Goal: Information Seeking & Learning: Learn about a topic

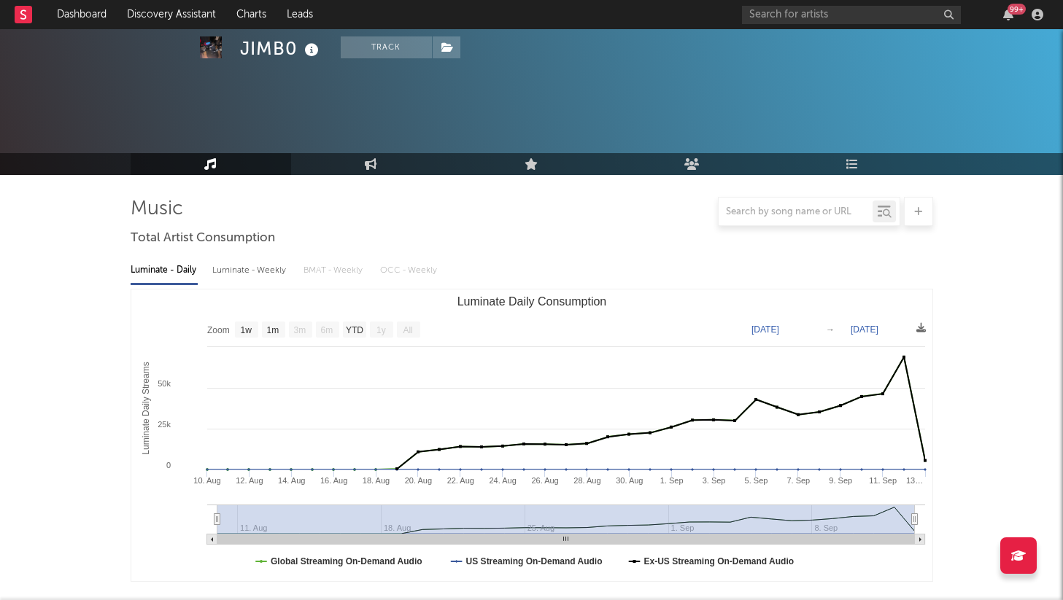
select select "1w"
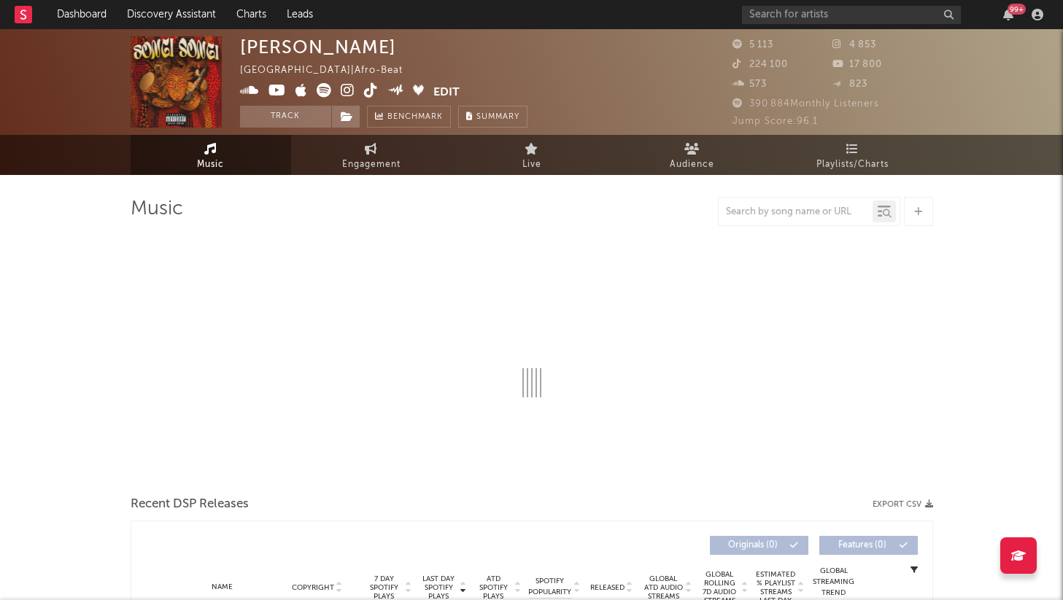
select select "1w"
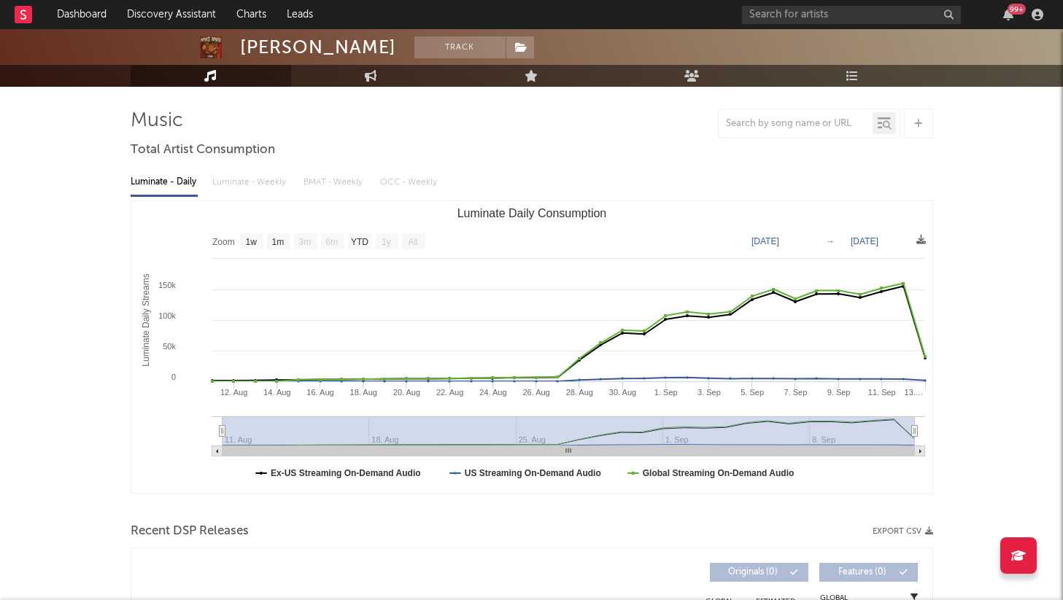
scroll to position [85, 0]
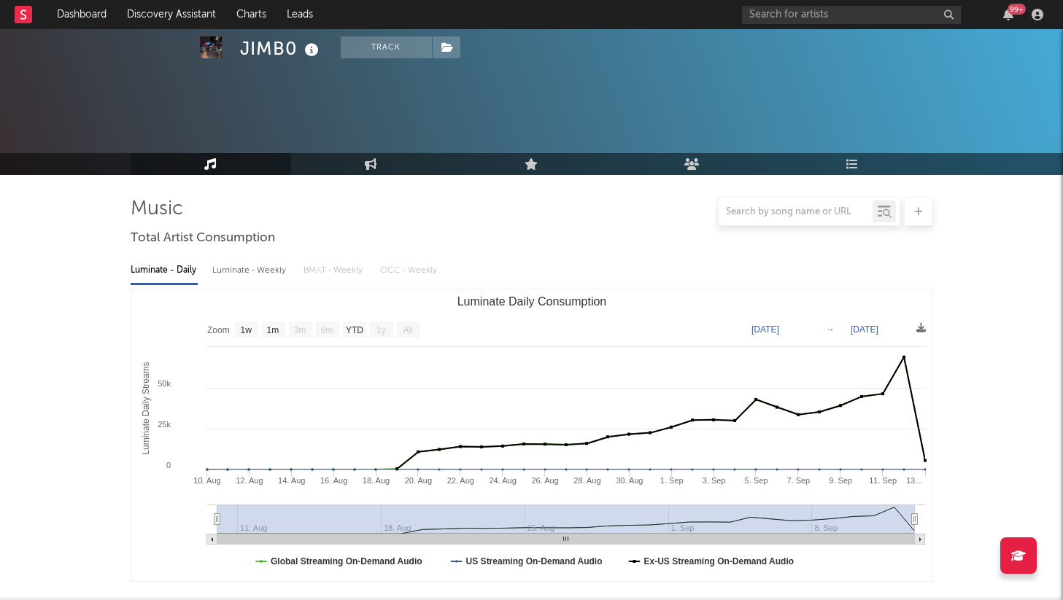
select select "1w"
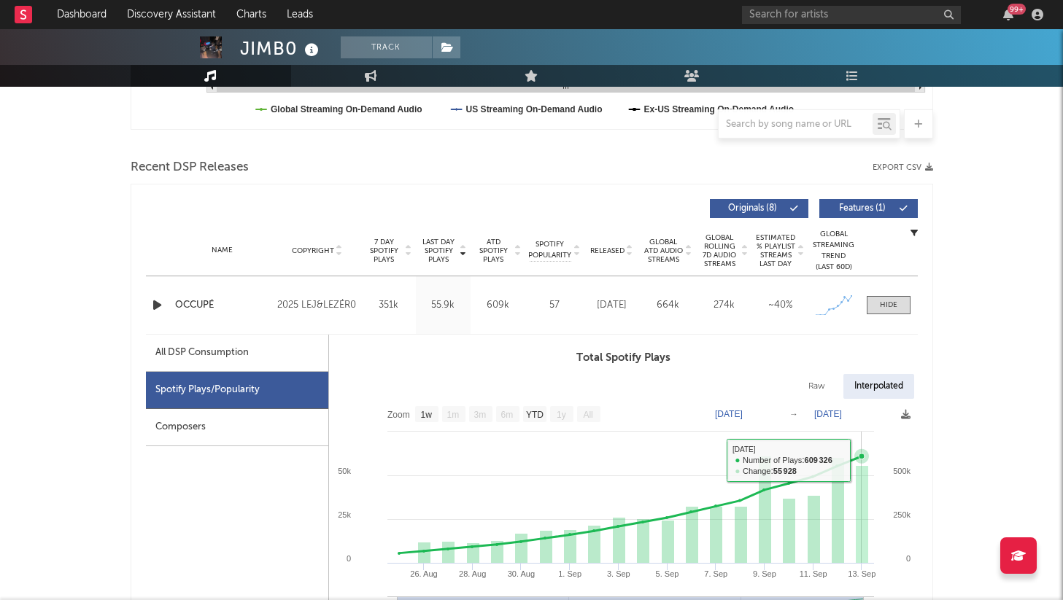
type input "2025-09-11"
